Goal: Task Accomplishment & Management: Manage account settings

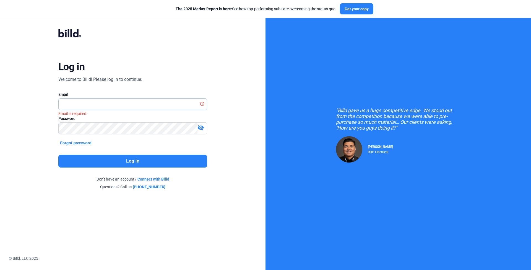
type input "[EMAIL_ADDRESS][DOMAIN_NAME]"
click at [119, 160] on button "Log in" at bounding box center [132, 161] width 149 height 13
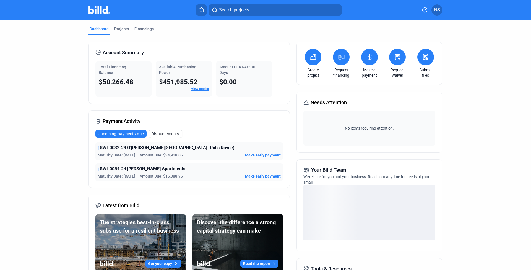
click at [440, 9] on button "NS" at bounding box center [436, 9] width 11 height 11
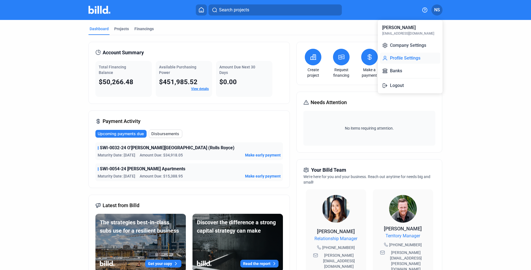
click at [404, 63] on button "Profile Settings" at bounding box center [410, 58] width 60 height 11
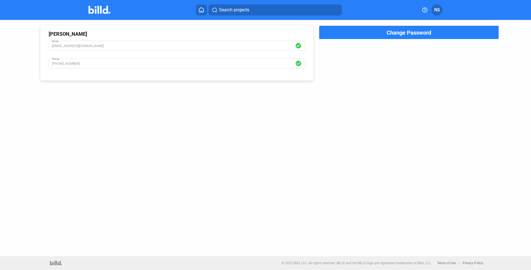
click at [438, 9] on span "NS" at bounding box center [437, 10] width 6 height 7
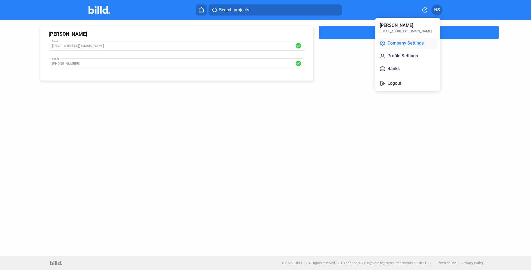
click at [430, 43] on button "Company Settings" at bounding box center [407, 43] width 60 height 11
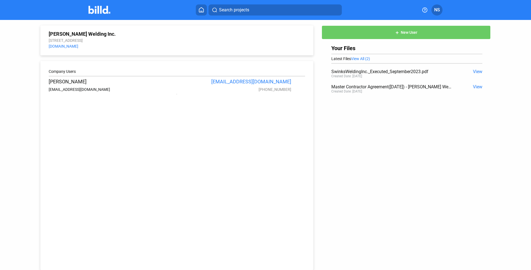
click at [346, 36] on button "add New User" at bounding box center [406, 32] width 169 height 14
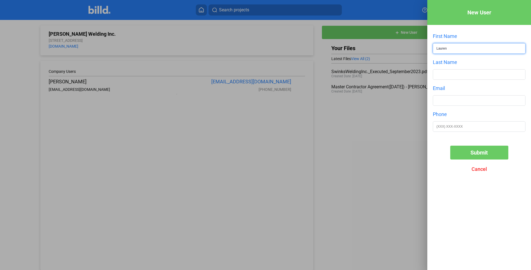
type input "Lauren"
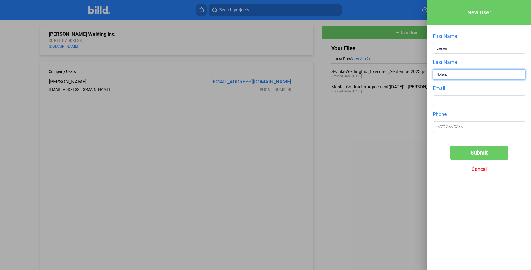
type input "Holland"
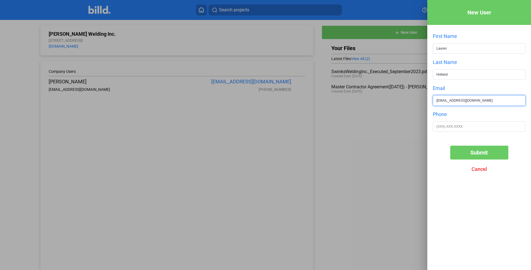
type input "[EMAIL_ADDRESS][DOMAIN_NAME]"
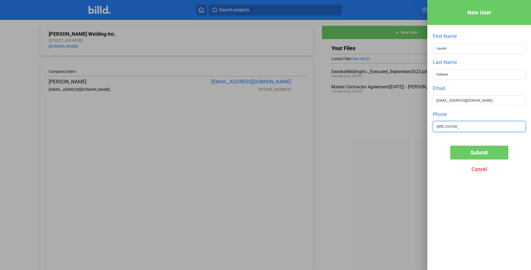
type input "[PHONE_NUMBER]"
click at [483, 157] on button "Submit" at bounding box center [479, 152] width 58 height 14
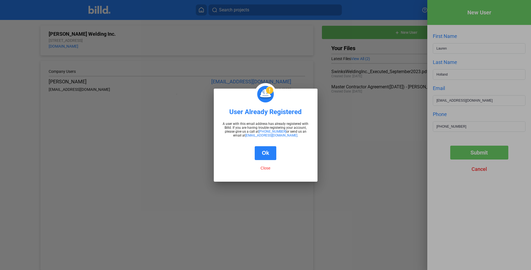
click at [267, 153] on button "Ok" at bounding box center [266, 153] width 22 height 14
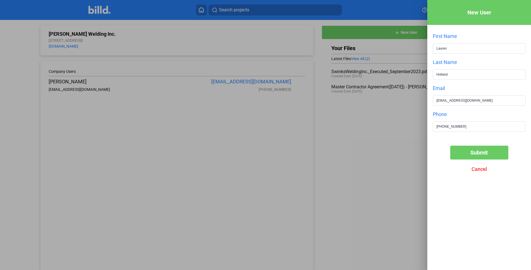
click at [475, 170] on span "Cancel" at bounding box center [478, 169] width 15 height 6
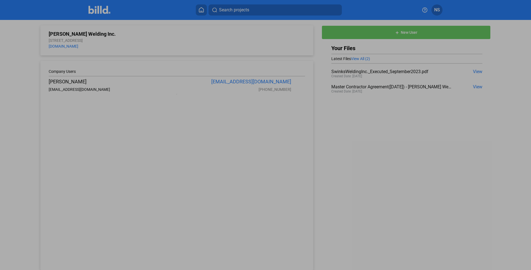
click at [391, 161] on div at bounding box center [265, 135] width 531 height 270
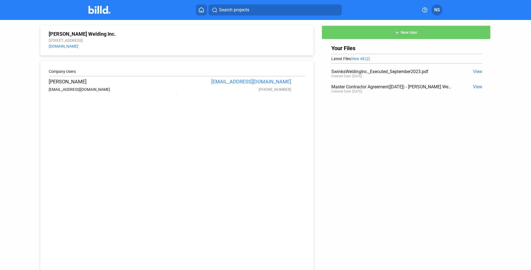
click at [364, 57] on span "View All (2)" at bounding box center [360, 58] width 19 height 4
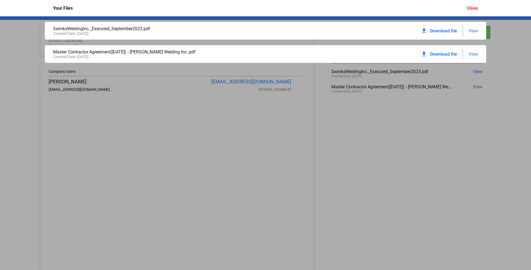
click at [318, 87] on div "SwinksWeldingInc._Executed_September2023.pdf Created Date: [DATE] download Down…" at bounding box center [265, 142] width 531 height 253
click at [465, 7] on div "Your Files Close" at bounding box center [266, 8] width 436 height 16
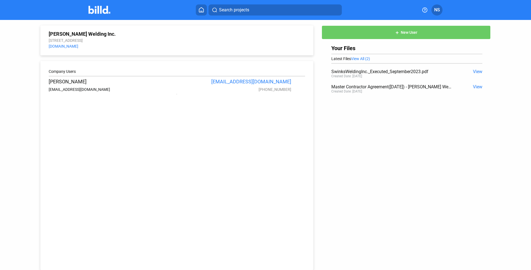
click at [102, 10] on img at bounding box center [99, 10] width 22 height 8
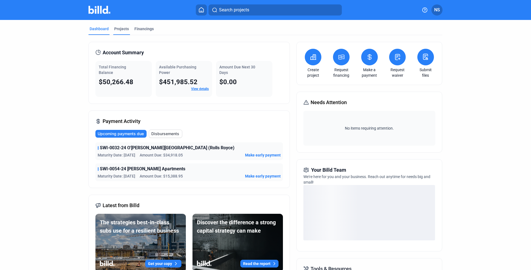
click at [117, 32] on div "Projects" at bounding box center [121, 30] width 17 height 9
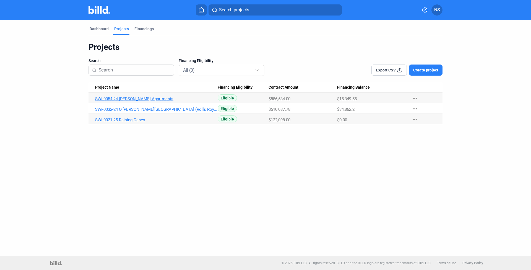
click at [125, 99] on link "SWI-0054-24 [PERSON_NAME] Apartments" at bounding box center [156, 98] width 123 height 5
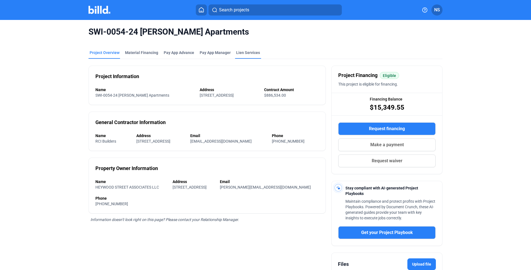
click at [246, 51] on div "Lien Services" at bounding box center [248, 53] width 24 height 6
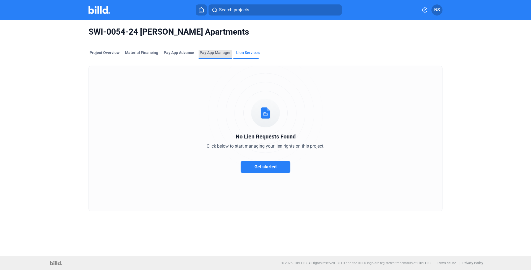
click at [210, 55] on div "Pay App Manager" at bounding box center [215, 54] width 33 height 9
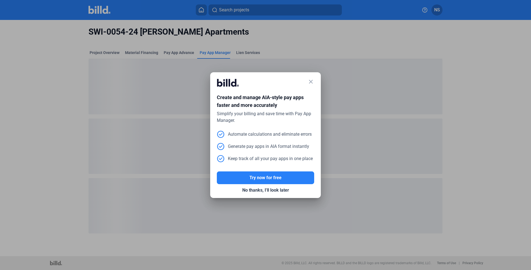
click at [314, 81] on mat-icon "close" at bounding box center [311, 81] width 7 height 7
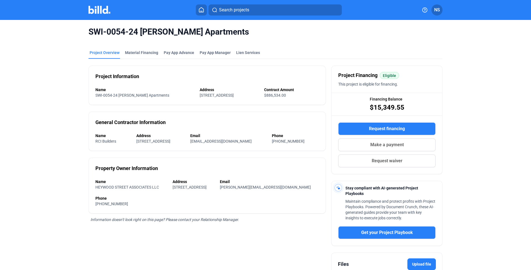
click at [395, 159] on span "Request waiver" at bounding box center [387, 160] width 31 height 7
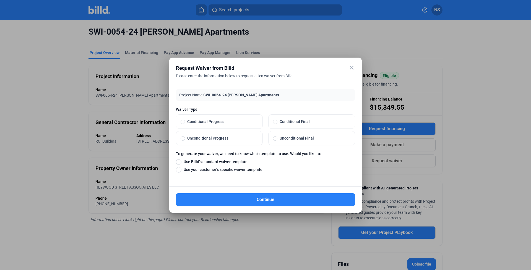
click at [233, 127] on label "Conditional Progress" at bounding box center [219, 121] width 86 height 14
click at [185, 124] on input "Conditional Progress" at bounding box center [183, 121] width 4 height 5
radio input "true"
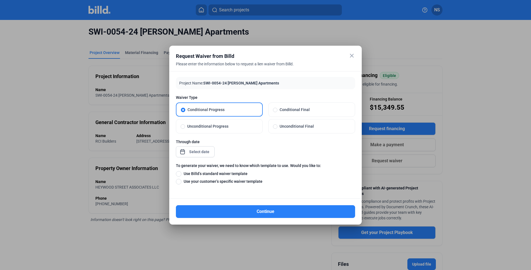
click at [191, 154] on div "close Request Waiver from Billd Please enter the information below to request a…" at bounding box center [265, 135] width 531 height 270
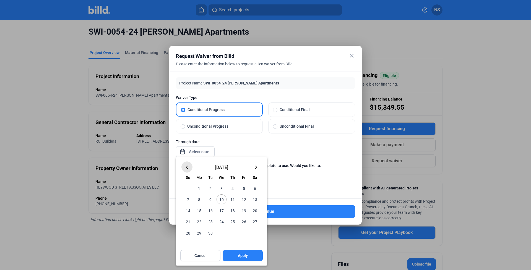
click at [184, 166] on mat-icon "keyboard_arrow_left" at bounding box center [187, 167] width 7 height 7
click at [233, 235] on span "31" at bounding box center [233, 233] width 10 height 10
click at [241, 255] on span "Apply" at bounding box center [243, 255] width 10 height 6
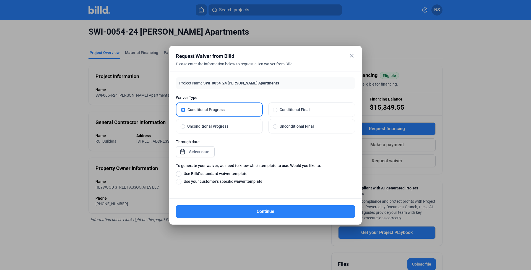
type input "[DATE]"
click at [222, 174] on span "Use Billd’s standard waiver template" at bounding box center [214, 174] width 66 height 6
click at [181, 174] on input "Use Billd’s standard waiver template" at bounding box center [179, 173] width 6 height 6
radio input "true"
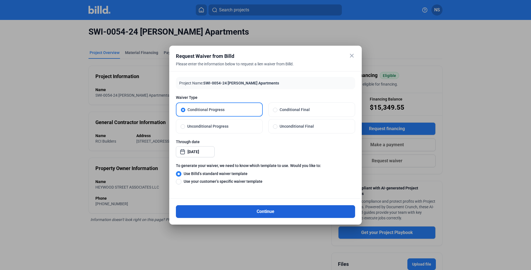
click at [250, 215] on button "Continue" at bounding box center [265, 211] width 179 height 13
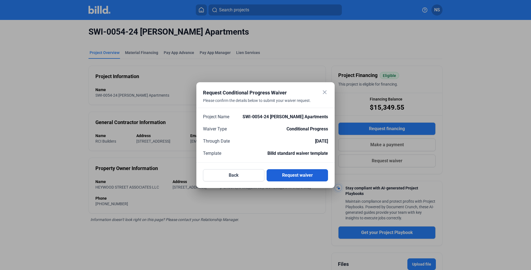
click at [285, 174] on button "Request waiver" at bounding box center [297, 175] width 61 height 12
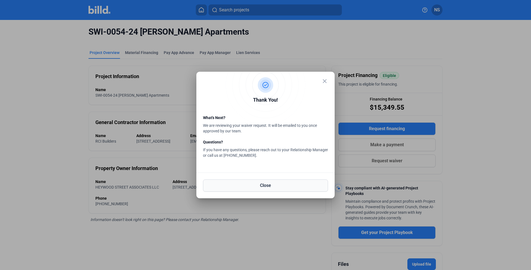
click at [278, 186] on button "Close" at bounding box center [265, 185] width 125 height 12
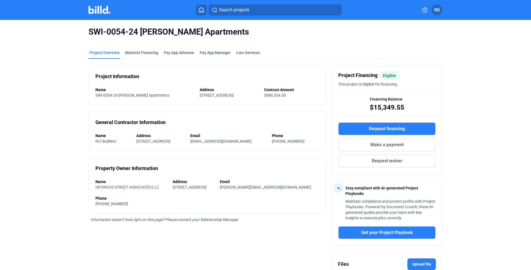
click at [99, 14] on img at bounding box center [99, 10] width 22 height 8
